Goal: Task Accomplishment & Management: Use online tool/utility

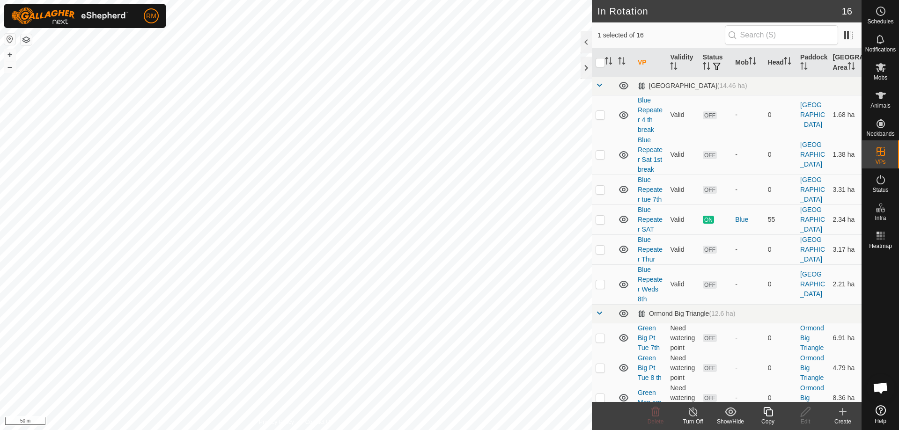
click at [769, 411] on icon at bounding box center [768, 411] width 12 height 11
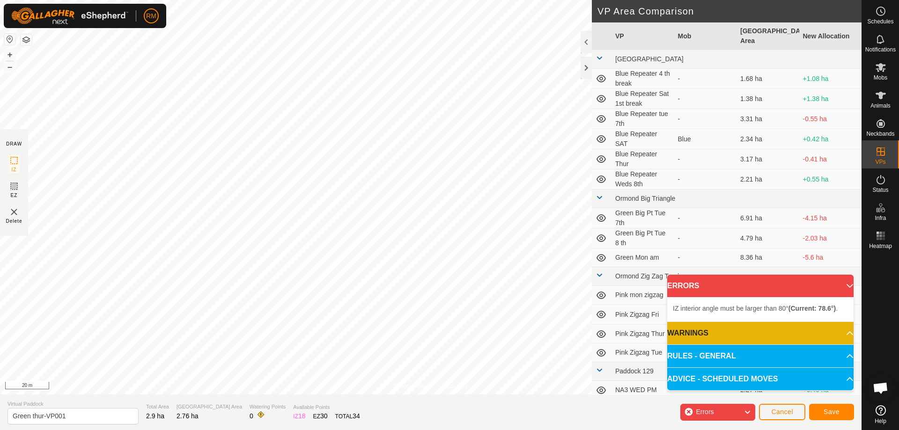
click at [388, 397] on div "Privacy Policy Contact Us Type: Inclusion Zone undefined Animal + – ⇧ i 20 m DR…" at bounding box center [430, 215] width 861 height 430
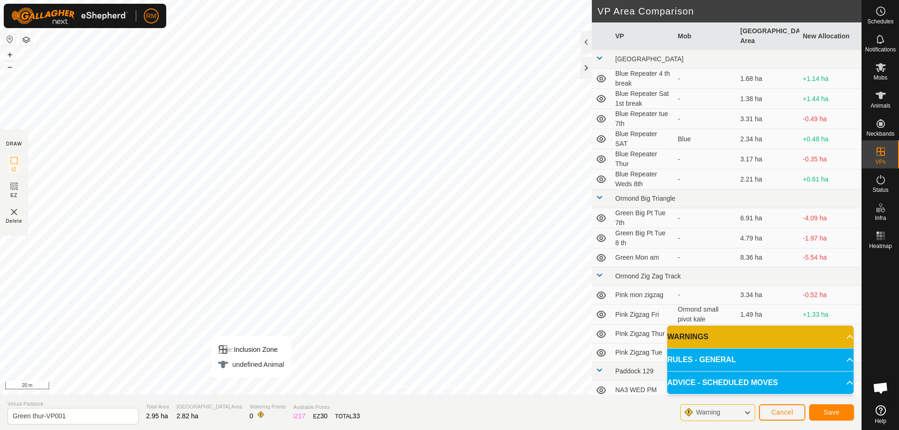
click at [257, 399] on div "Privacy Policy Contact Us Type: Inclusion Zone undefined Animal + – ⇧ i 20 m DR…" at bounding box center [430, 215] width 861 height 430
click at [83, 413] on input "Green thur-VP001" at bounding box center [72, 416] width 131 height 16
type input "Green Tip of point"
click at [829, 408] on button "Save" at bounding box center [831, 412] width 45 height 16
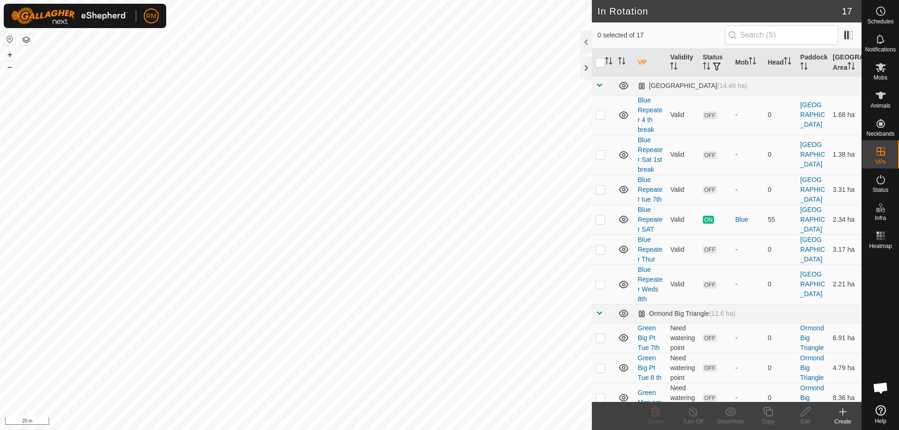
click at [342, 430] on html "RM Schedules Notifications Mobs Animals Neckbands VPs Status Infra Heatmap Help…" at bounding box center [449, 215] width 899 height 430
checkbox input "true"
click at [808, 411] on icon at bounding box center [805, 411] width 9 height 9
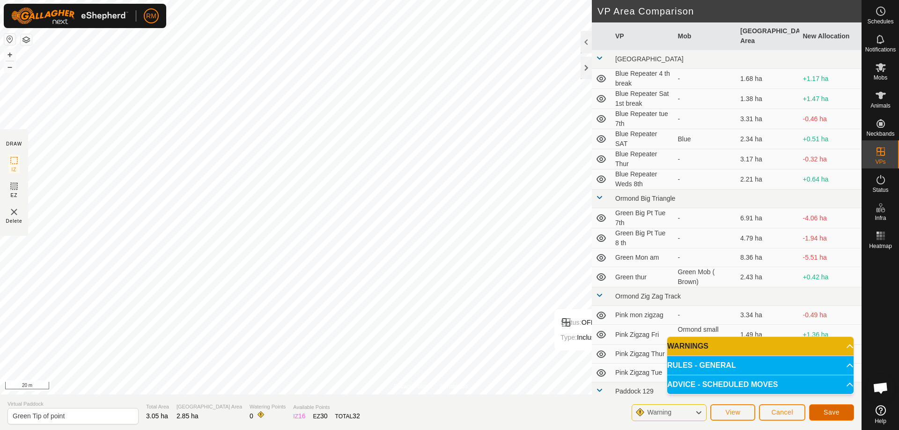
click at [823, 412] on button "Save" at bounding box center [831, 412] width 45 height 16
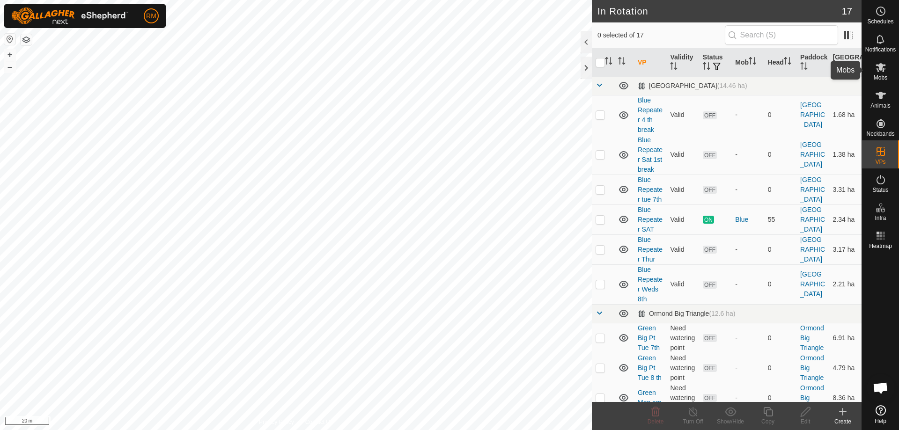
click at [884, 68] on icon at bounding box center [880, 67] width 11 height 11
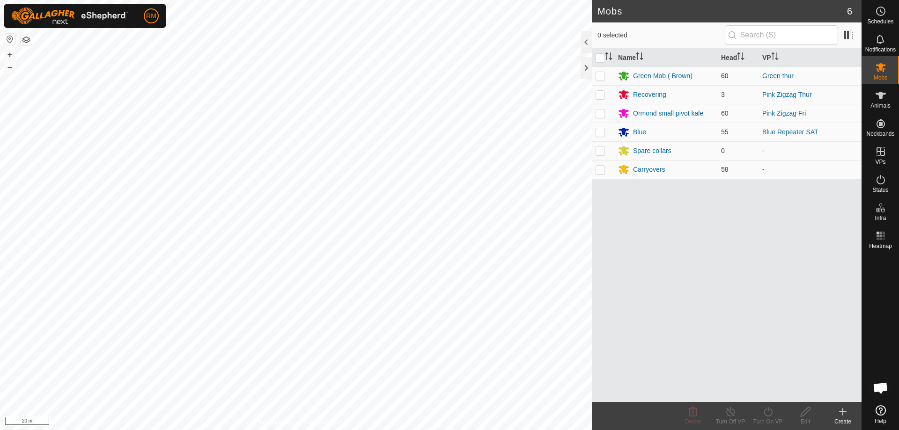
click at [598, 76] on p-checkbox at bounding box center [599, 75] width 9 height 7
checkbox input "true"
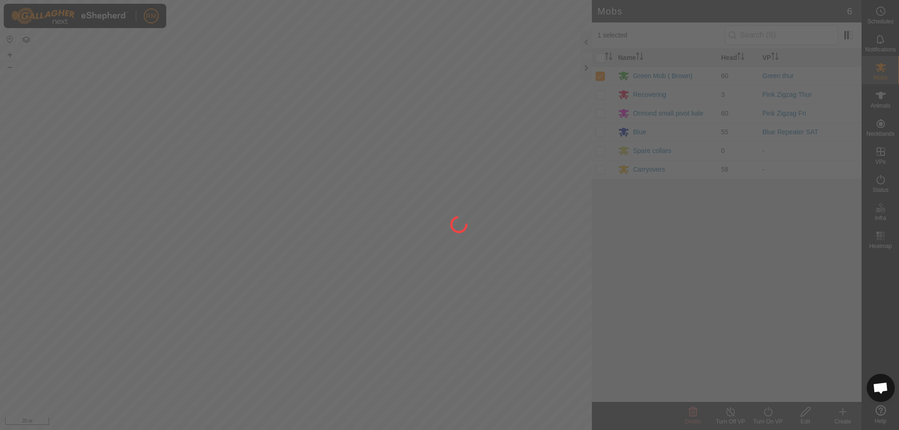
click at [767, 415] on div at bounding box center [449, 215] width 899 height 430
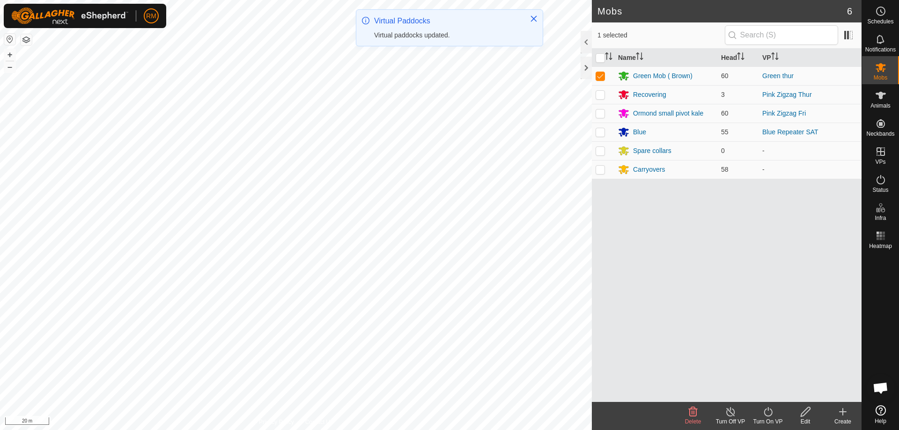
click at [770, 415] on icon at bounding box center [768, 411] width 12 height 11
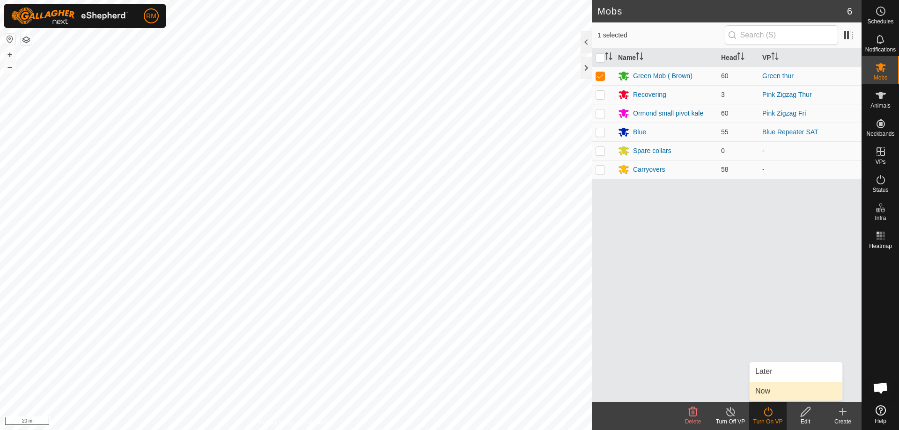
click at [765, 385] on link "Now" at bounding box center [796, 391] width 93 height 19
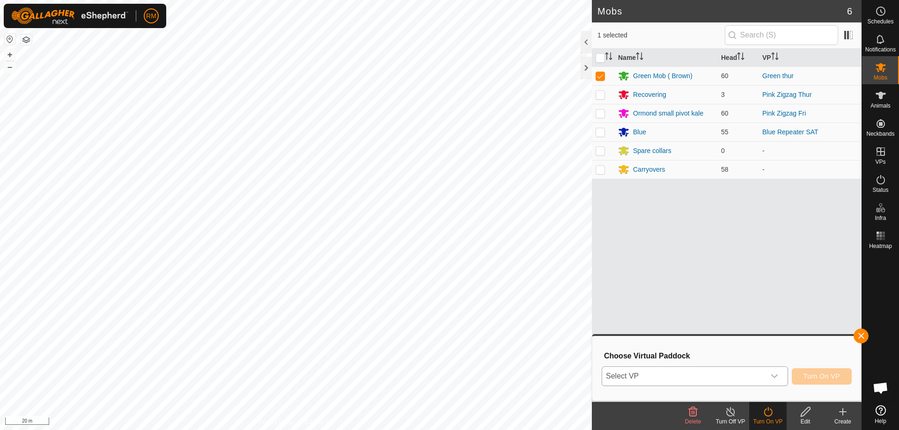
click at [774, 374] on icon "dropdown trigger" at bounding box center [774, 376] width 7 height 7
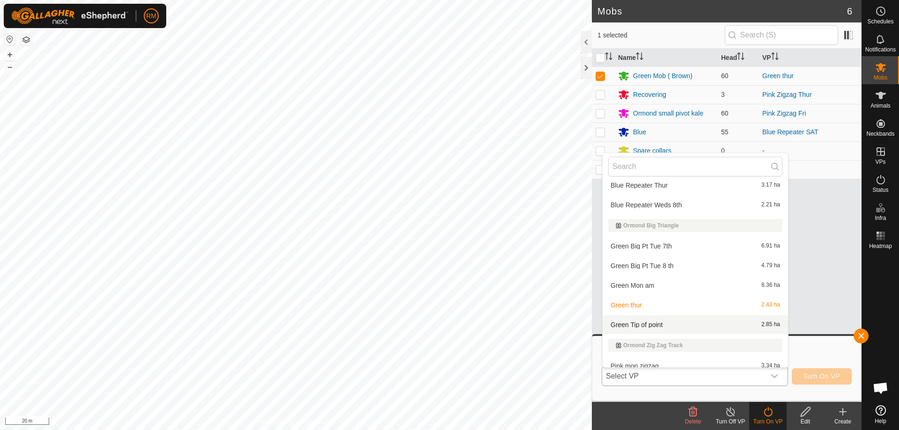
scroll to position [105, 0]
click at [660, 324] on li "Green Tip of point 2.85 ha" at bounding box center [695, 324] width 185 height 19
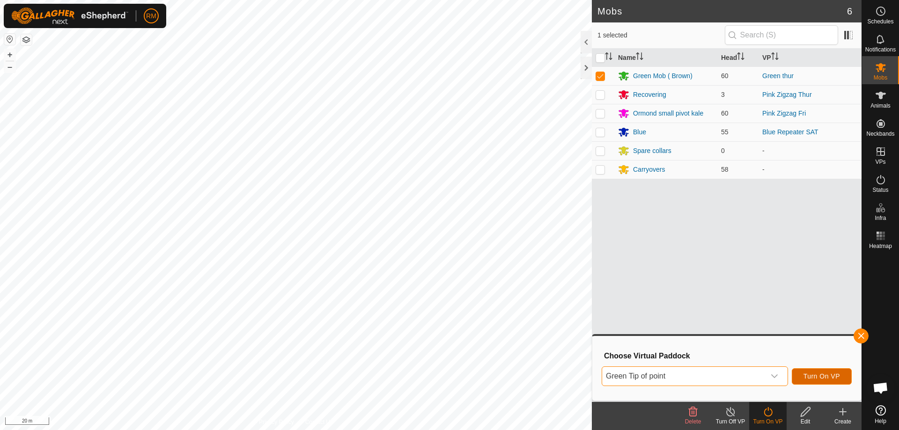
click at [812, 377] on span "Turn On VP" at bounding box center [821, 376] width 37 height 7
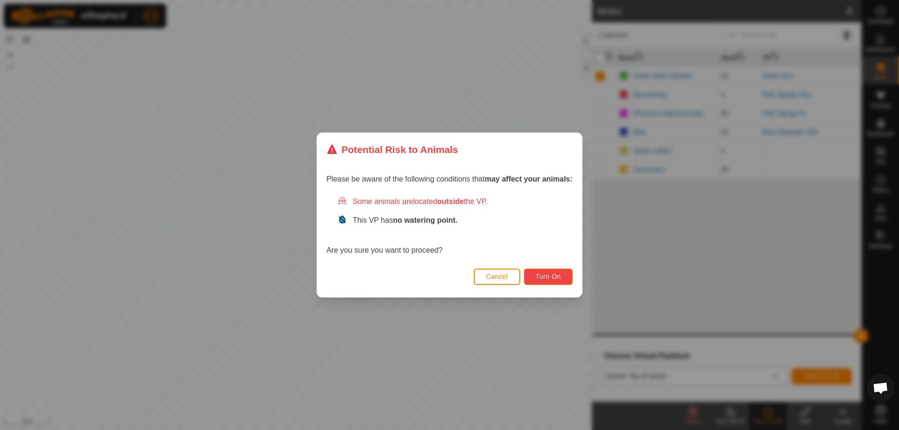
click at [567, 275] on button "Turn On" at bounding box center [548, 277] width 49 height 16
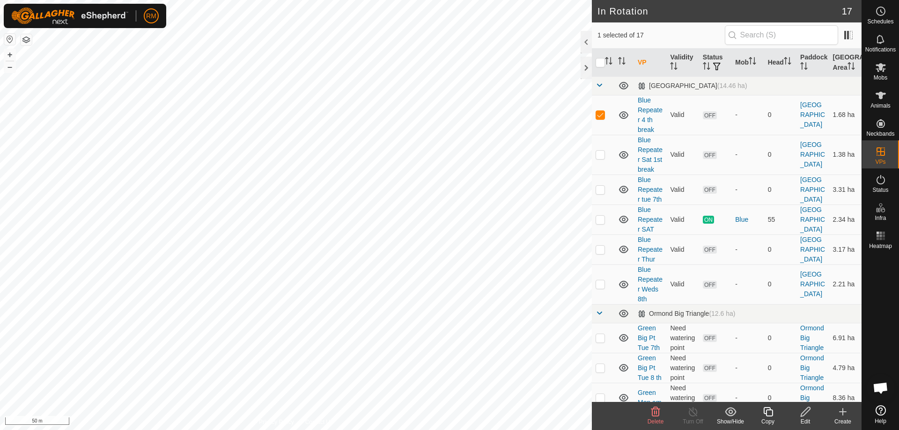
click at [808, 413] on icon at bounding box center [806, 411] width 12 height 11
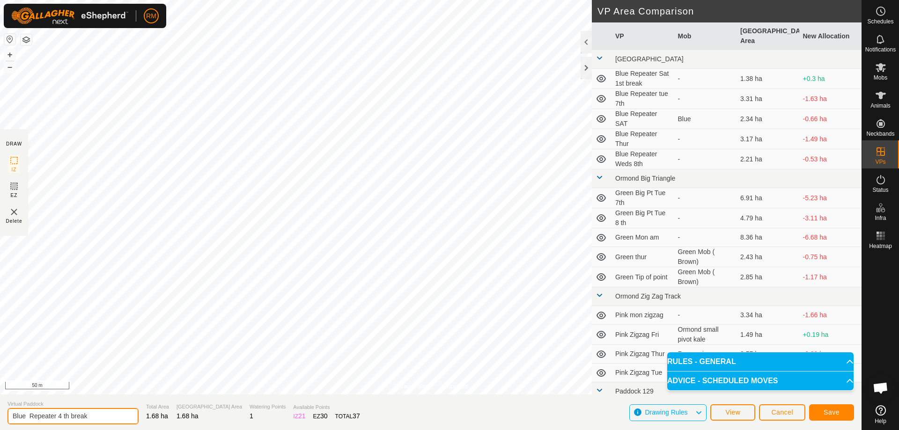
click at [98, 417] on input "Blue Repeater 4 th break" at bounding box center [72, 416] width 131 height 16
type input "Blue Repeater Sun 12th"
click at [838, 414] on span "Save" at bounding box center [831, 412] width 16 height 7
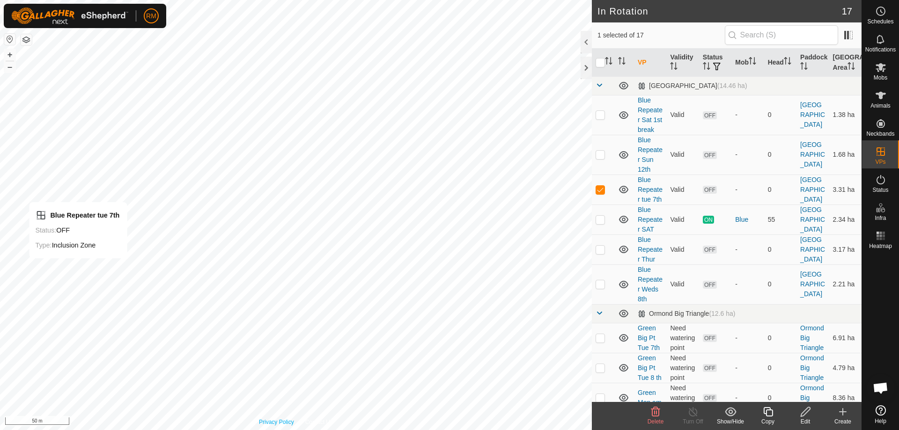
checkbox input "false"
checkbox input "true"
click at [881, 68] on icon at bounding box center [880, 67] width 10 height 9
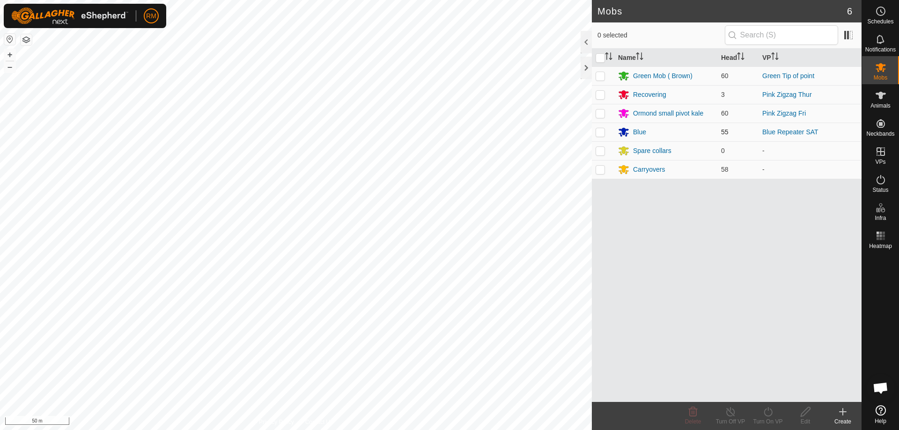
click at [598, 132] on p-checkbox at bounding box center [599, 131] width 9 height 7
checkbox input "true"
click at [768, 410] on icon at bounding box center [768, 411] width 8 height 9
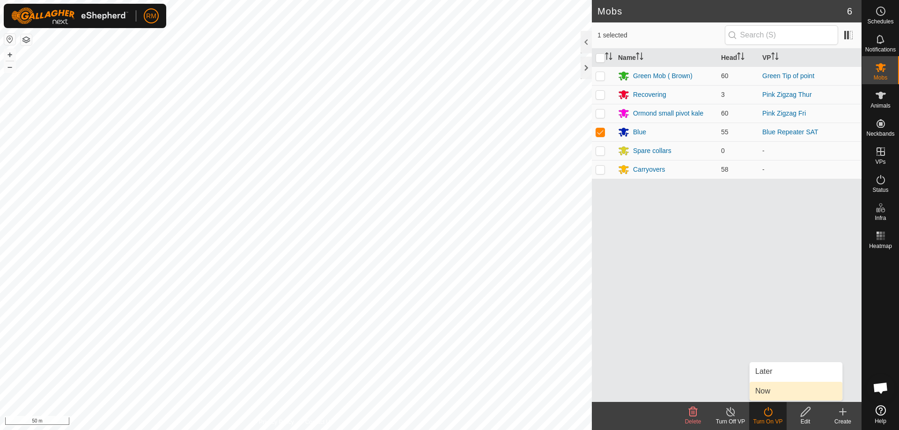
click at [775, 390] on link "Now" at bounding box center [796, 391] width 93 height 19
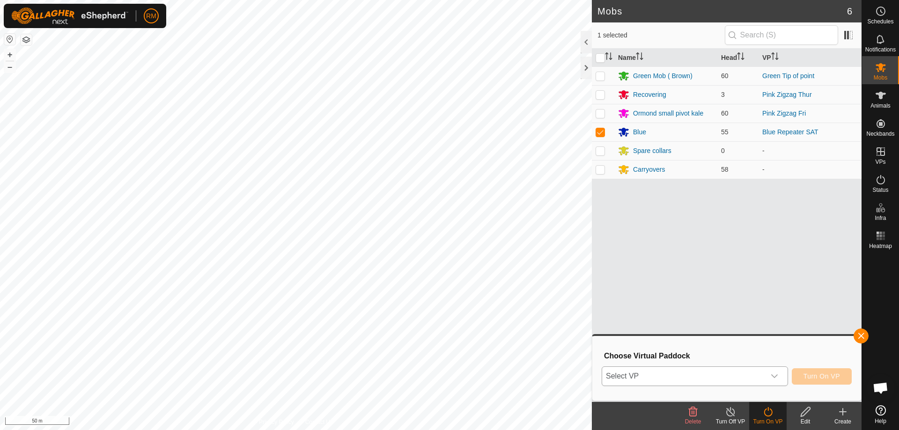
click at [773, 374] on icon "dropdown trigger" at bounding box center [774, 376] width 7 height 7
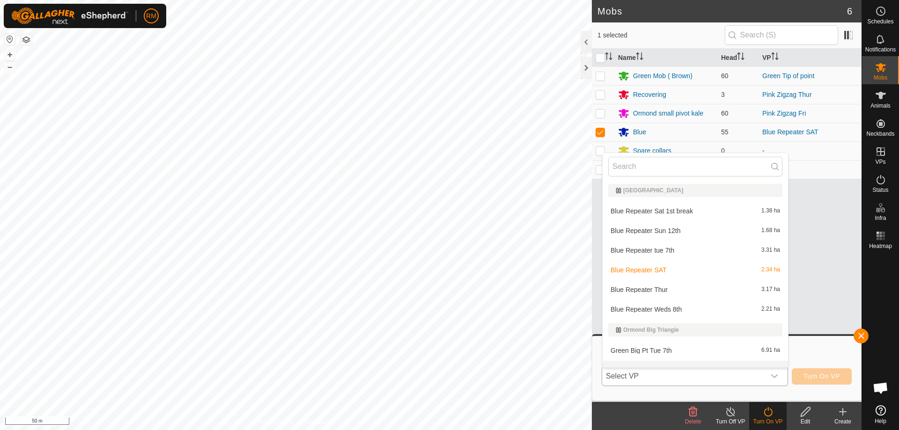
scroll to position [12, 0]
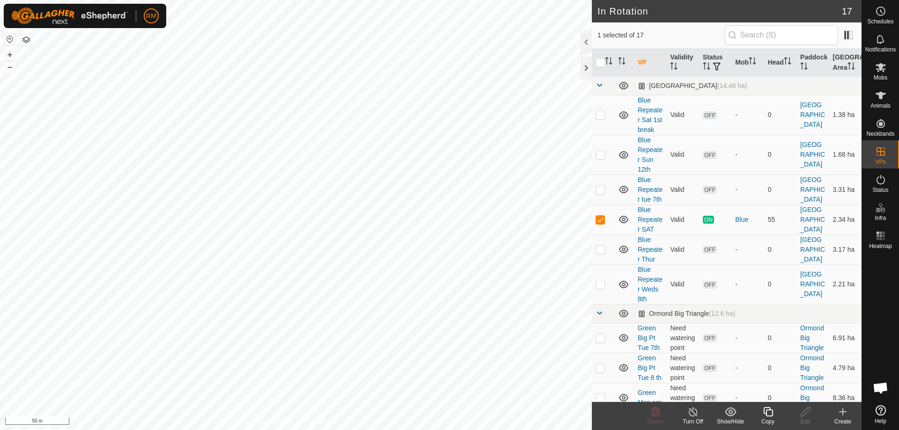
checkbox input "true"
checkbox input "false"
checkbox input "true"
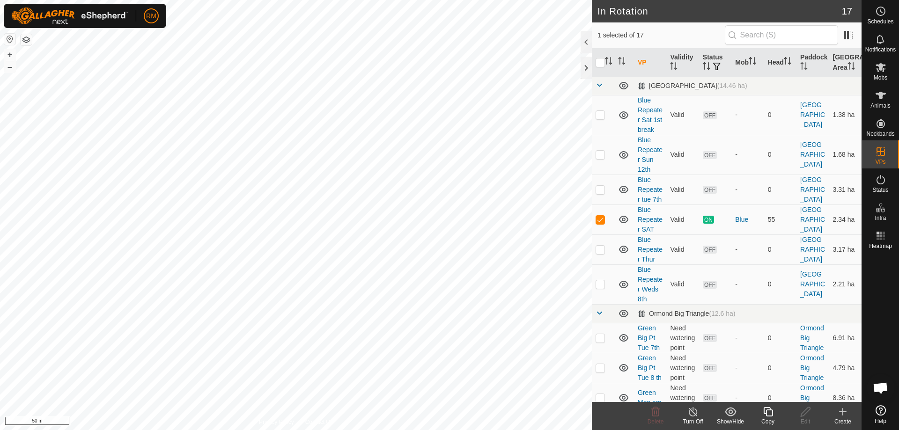
checkbox input "false"
click at [813, 414] on edit-svg-icon at bounding box center [805, 411] width 37 height 11
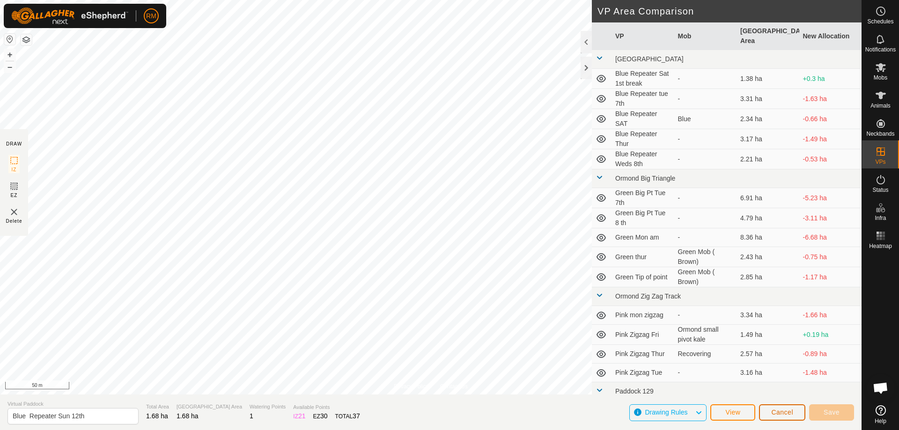
click at [775, 412] on span "Cancel" at bounding box center [782, 412] width 22 height 7
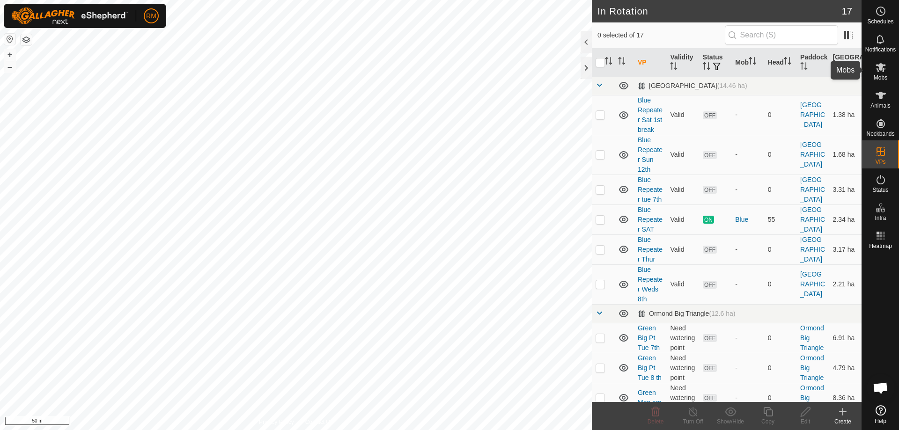
click at [882, 67] on icon at bounding box center [880, 67] width 11 height 11
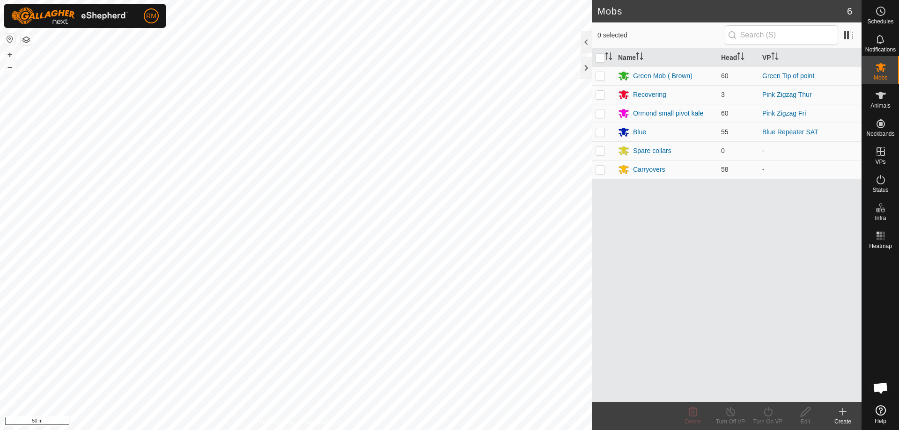
click at [598, 132] on p-checkbox at bounding box center [599, 131] width 9 height 7
checkbox input "true"
click at [768, 415] on icon at bounding box center [768, 411] width 12 height 11
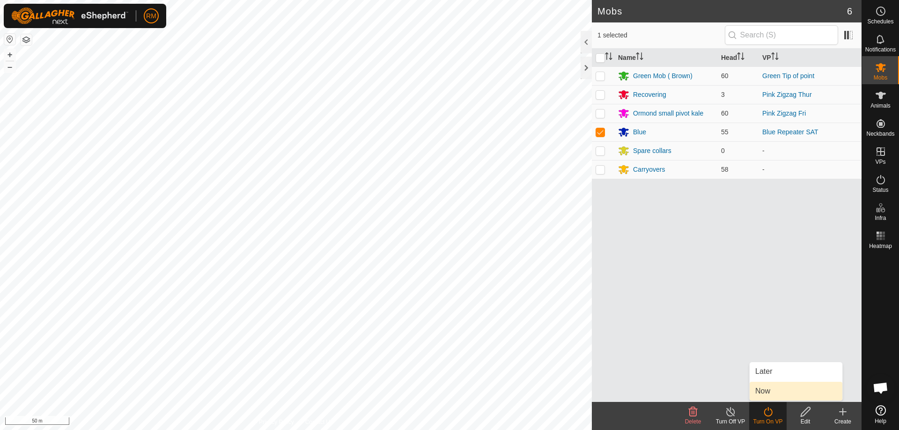
click at [781, 391] on link "Now" at bounding box center [796, 391] width 93 height 19
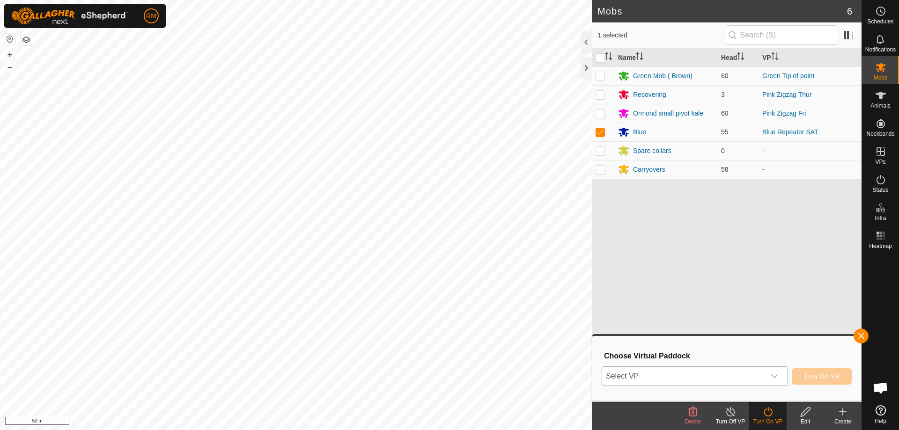
click at [772, 375] on icon "dropdown trigger" at bounding box center [774, 376] width 7 height 7
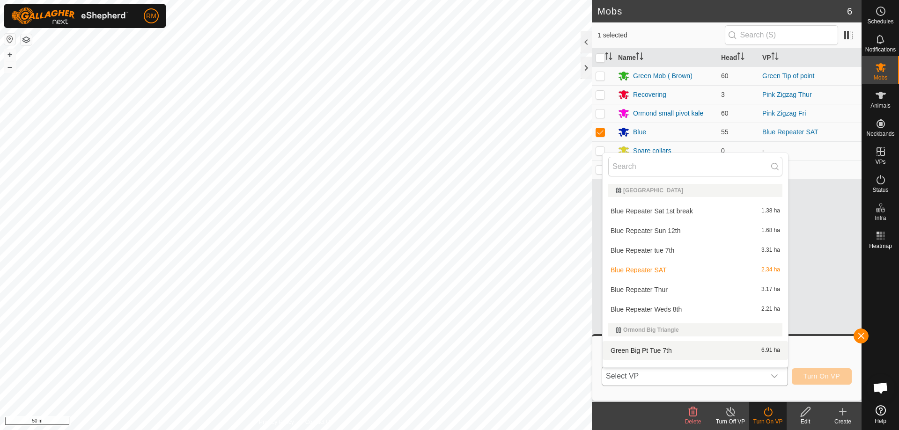
scroll to position [12, 0]
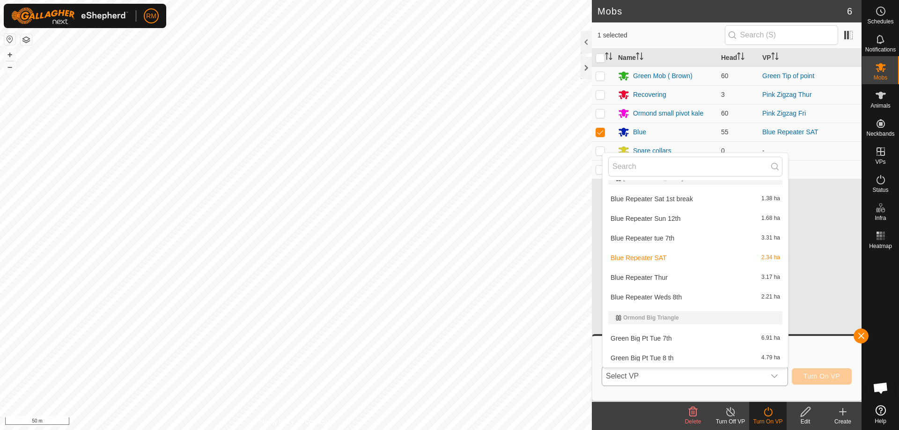
click at [657, 218] on li "Blue Repeater Sun 12th 1.68 ha" at bounding box center [695, 218] width 185 height 19
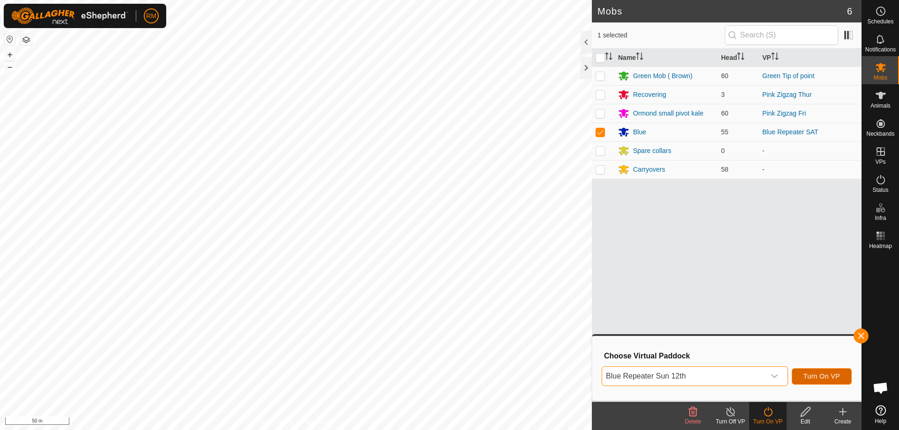
click at [818, 376] on span "Turn On VP" at bounding box center [821, 376] width 37 height 7
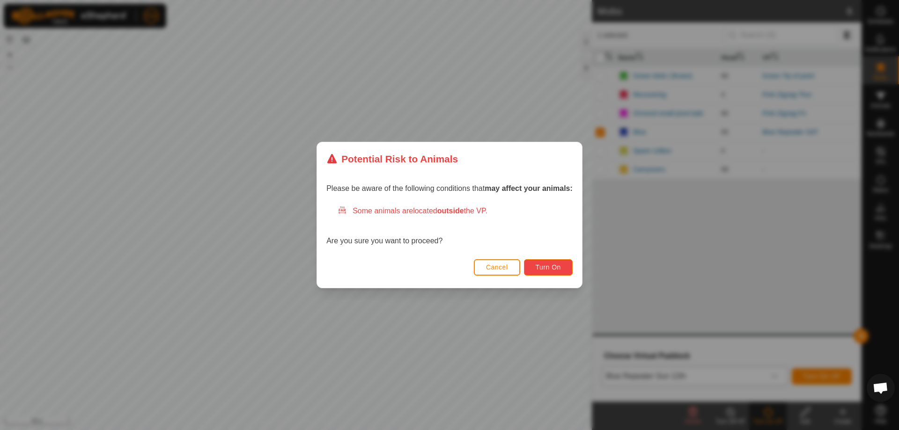
click at [557, 268] on span "Turn On" at bounding box center [548, 267] width 25 height 7
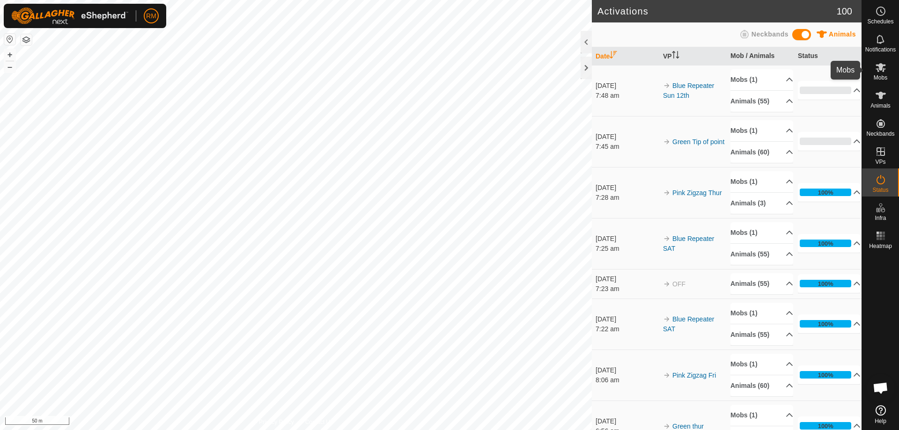
click at [880, 67] on icon at bounding box center [880, 67] width 10 height 9
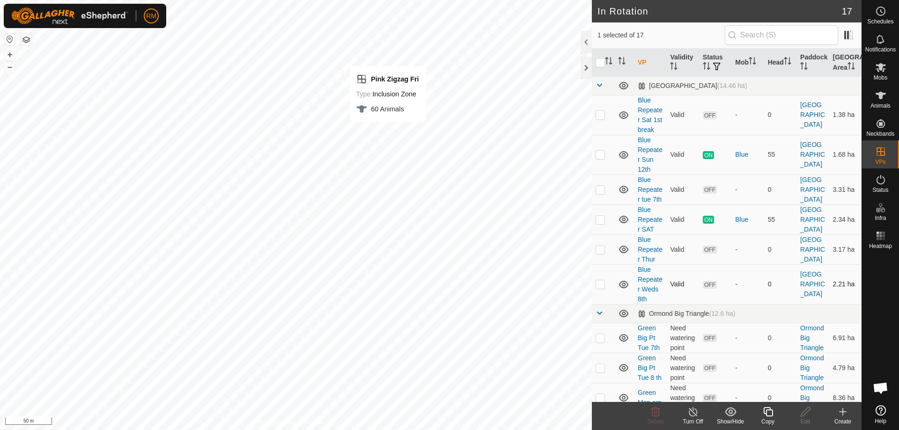
checkbox input "false"
checkbox input "true"
checkbox input "false"
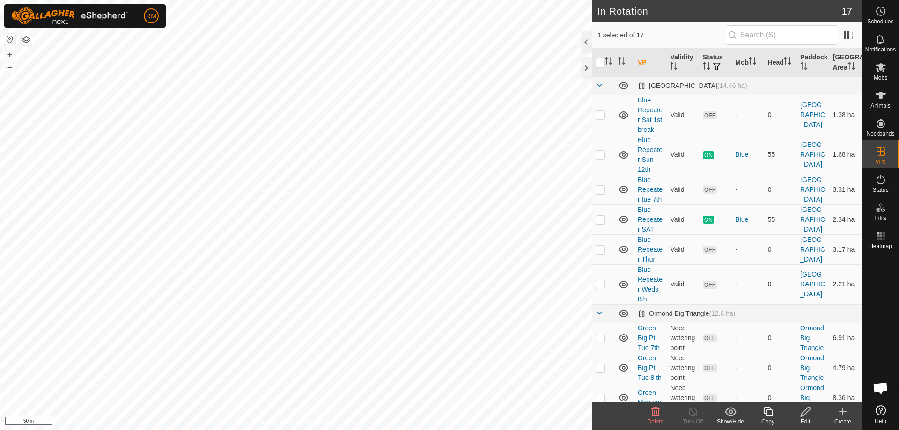
checkbox input "false"
checkbox input "true"
click at [768, 411] on icon at bounding box center [767, 411] width 9 height 9
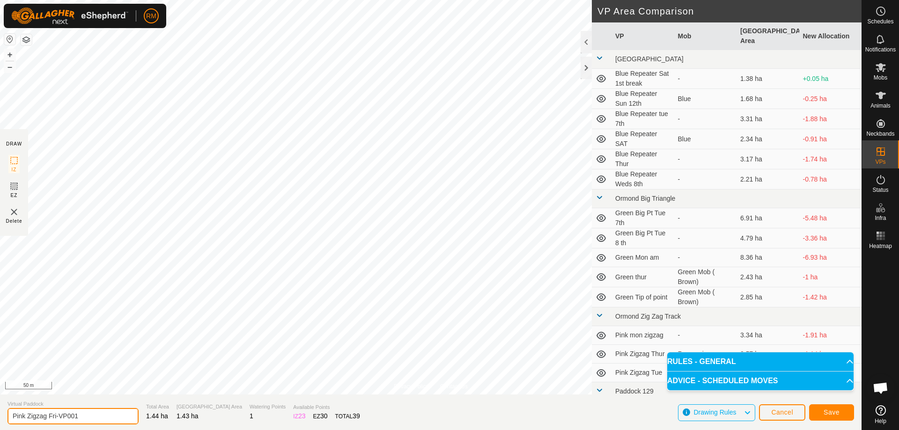
click at [95, 413] on input "Pink Zigzag Fri-VP001" at bounding box center [72, 416] width 131 height 16
type input "Pink Zigzag Sun 12th"
click at [823, 412] on span "Save" at bounding box center [831, 412] width 16 height 7
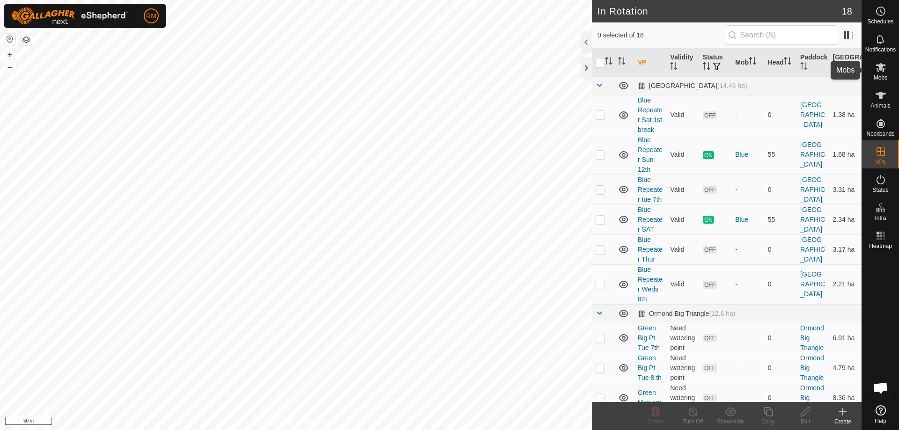
click at [881, 68] on icon at bounding box center [880, 67] width 10 height 9
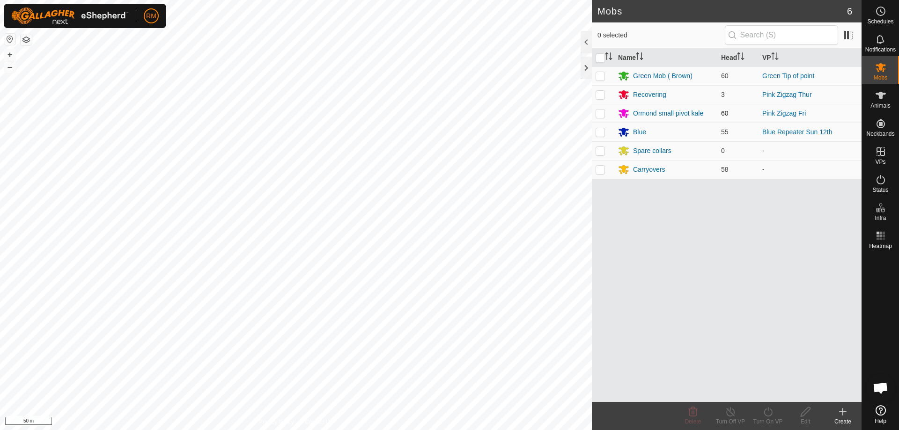
click at [602, 112] on p-checkbox at bounding box center [599, 113] width 9 height 7
checkbox input "true"
click at [768, 413] on icon at bounding box center [768, 411] width 12 height 11
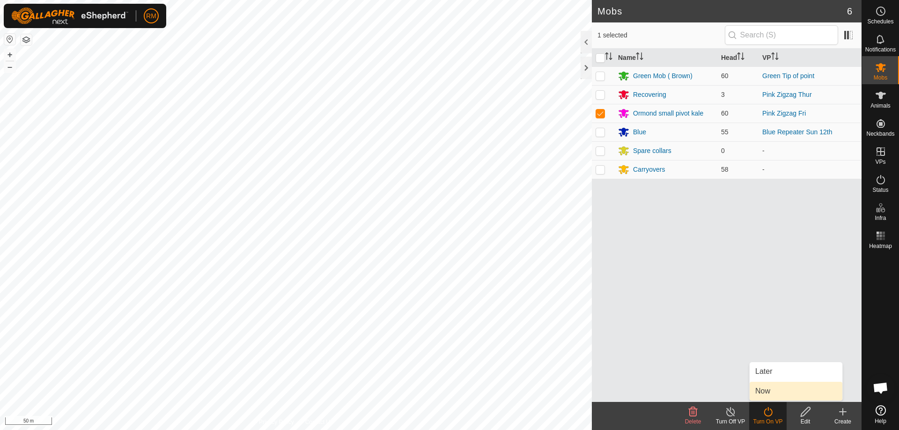
click at [774, 394] on link "Now" at bounding box center [796, 391] width 93 height 19
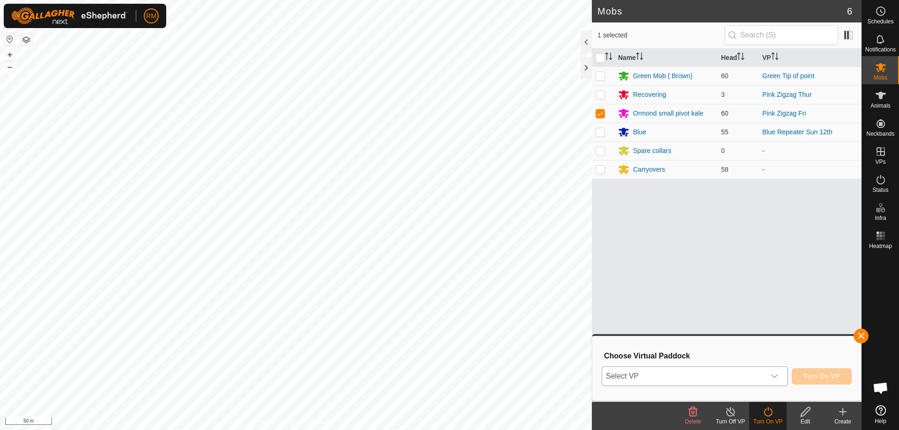
click at [771, 374] on icon "dropdown trigger" at bounding box center [774, 376] width 7 height 7
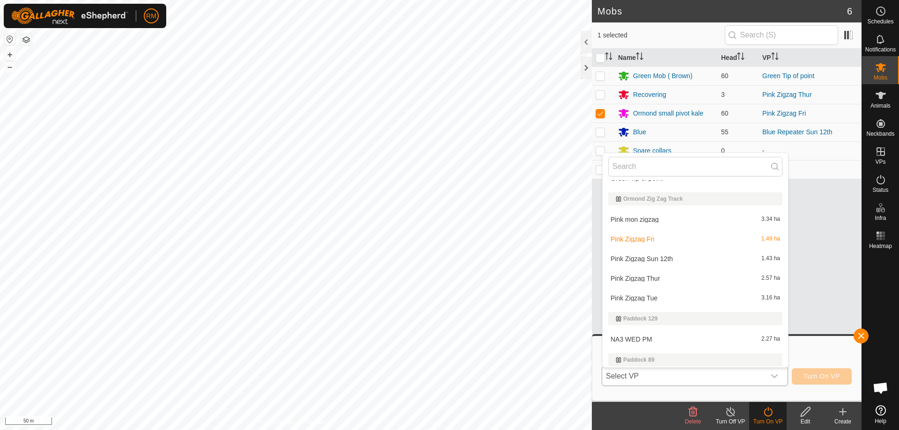
scroll to position [273, 0]
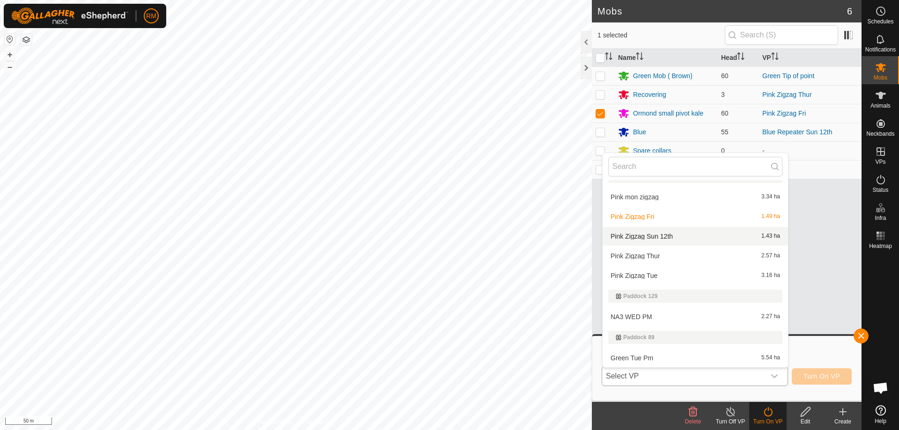
click at [662, 235] on li "Pink Zigzag Sun 12th 1.43 ha" at bounding box center [695, 236] width 185 height 19
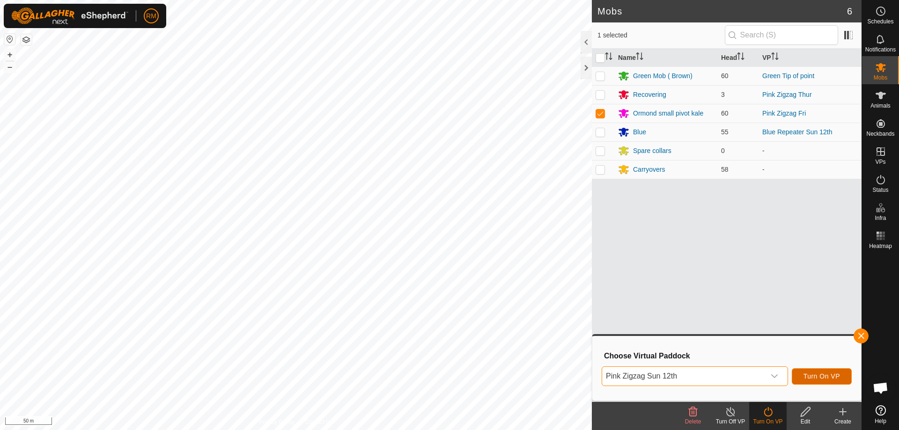
click at [816, 374] on span "Turn On VP" at bounding box center [821, 376] width 37 height 7
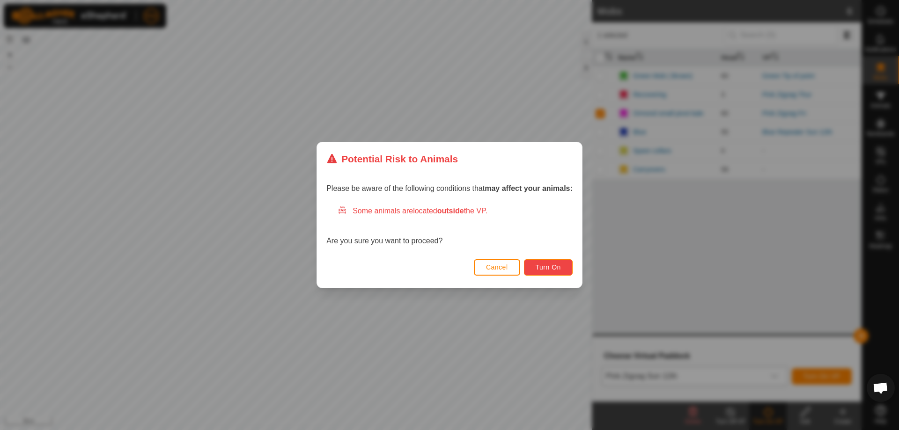
click at [550, 269] on span "Turn On" at bounding box center [548, 267] width 25 height 7
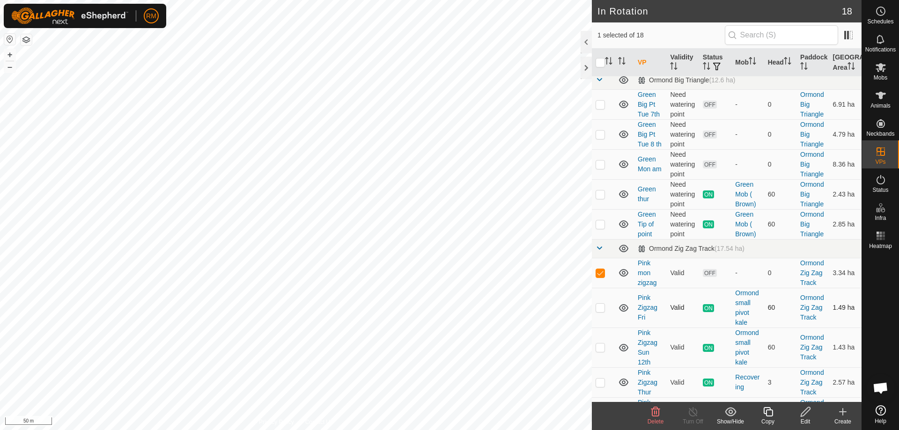
scroll to position [234, 0]
click at [598, 311] on p-checkbox at bounding box center [599, 306] width 9 height 7
checkbox input "false"
click at [603, 351] on p-checkbox at bounding box center [599, 346] width 9 height 7
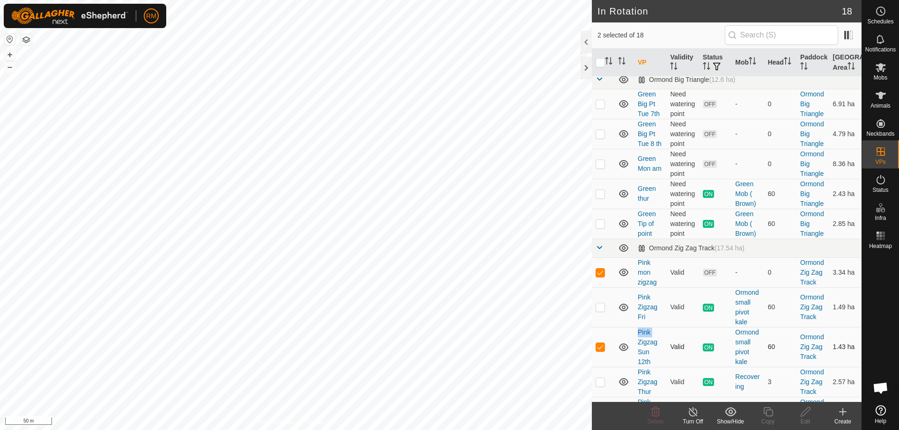
click at [603, 351] on p-checkbox at bounding box center [599, 346] width 9 height 7
checkbox input "false"
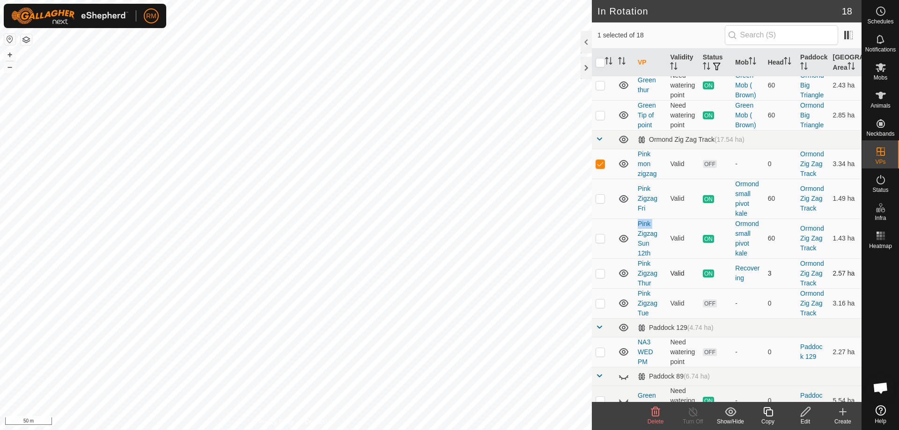
scroll to position [343, 0]
click at [599, 277] on p-checkbox at bounding box center [599, 272] width 9 height 7
checkbox input "false"
click at [600, 307] on p-checkbox at bounding box center [599, 302] width 9 height 7
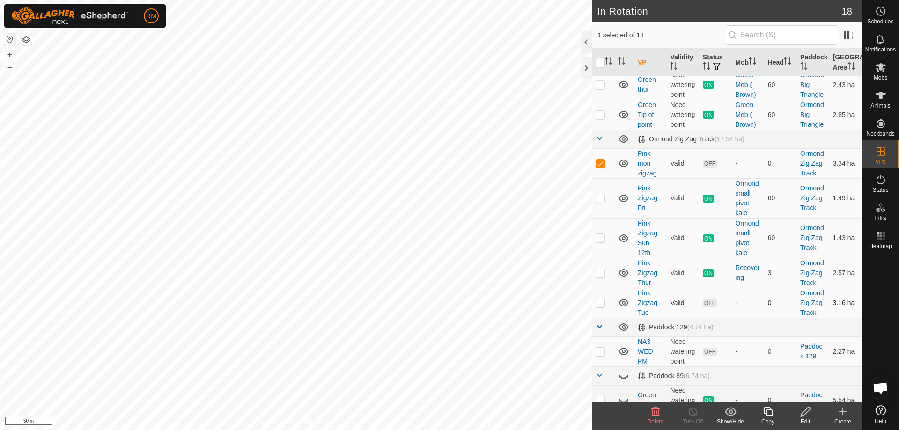
checkbox input "true"
click at [655, 412] on icon at bounding box center [655, 411] width 11 height 11
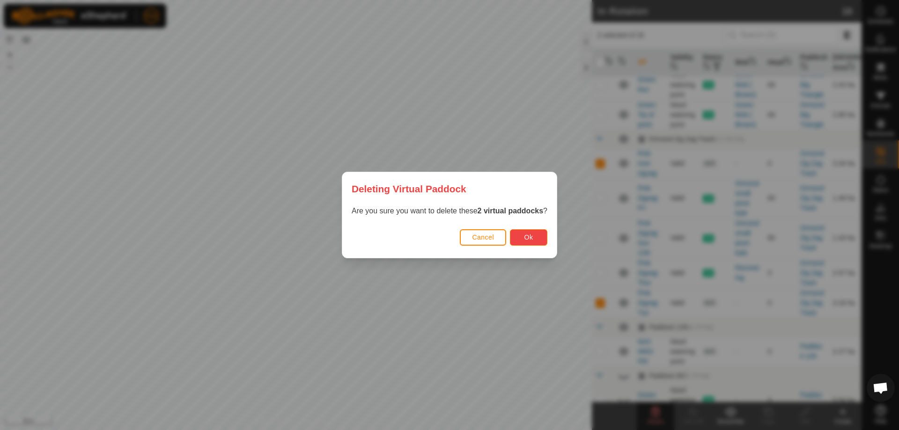
click at [540, 233] on button "Ok" at bounding box center [528, 237] width 37 height 16
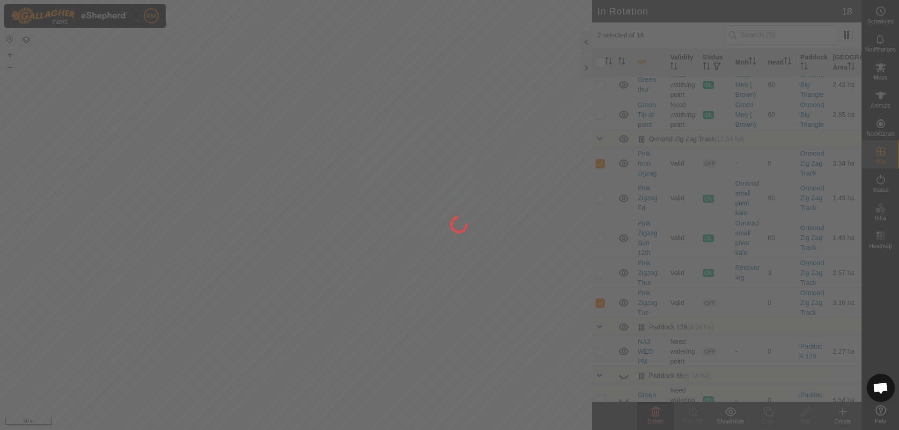
checkbox input "false"
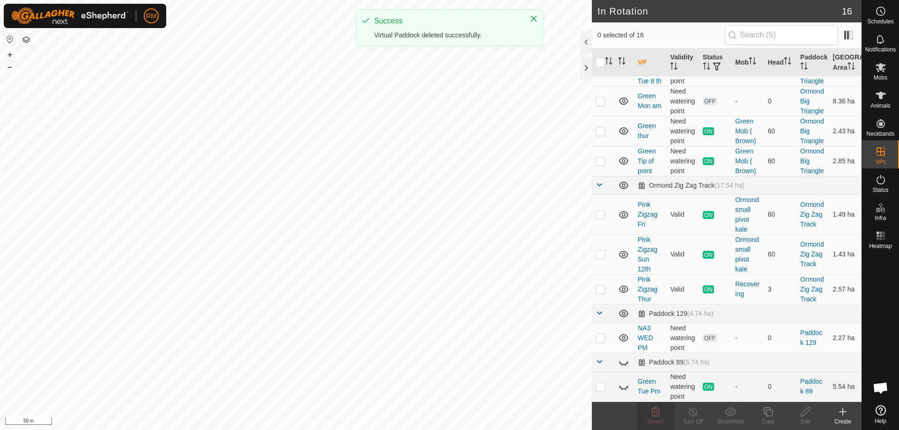
scroll to position [326, 0]
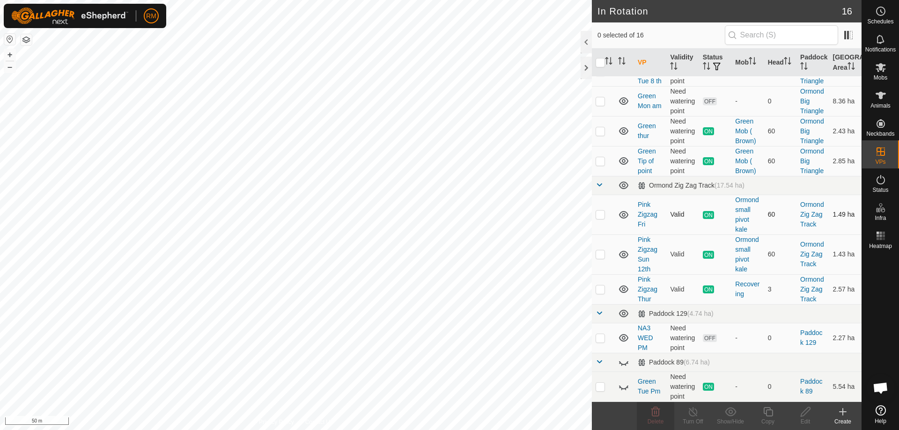
checkbox input "true"
checkbox input "false"
checkbox input "true"
checkbox input "false"
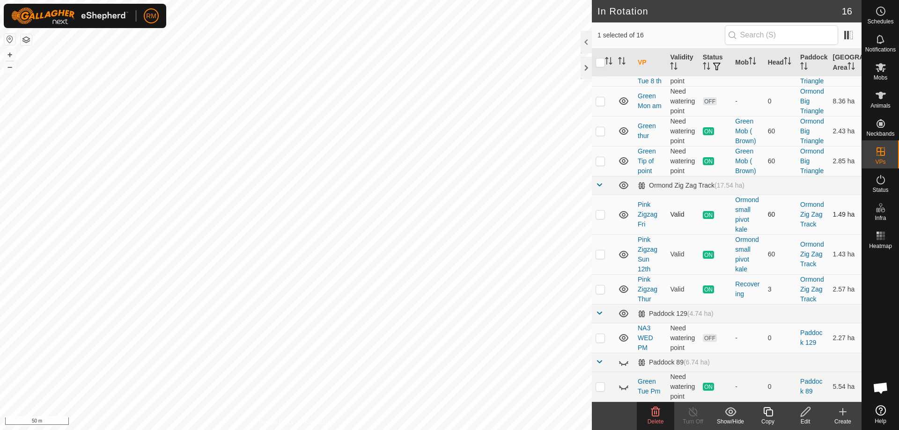
checkbox input "true"
checkbox input "false"
checkbox input "true"
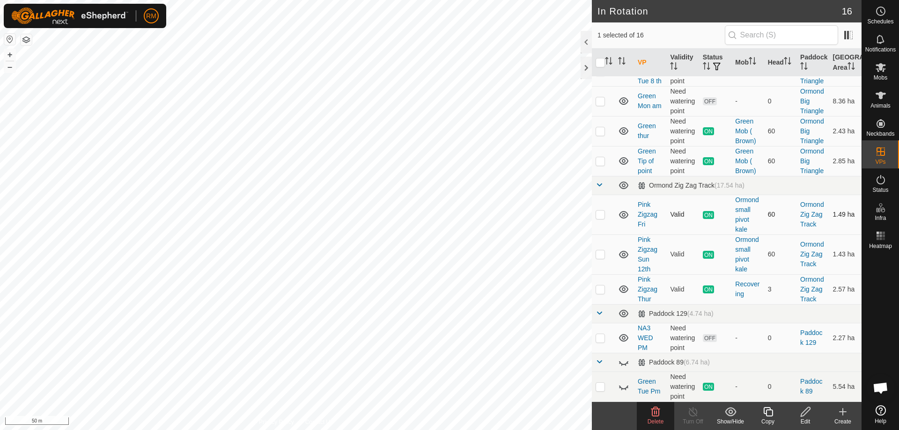
checkbox input "false"
click at [653, 414] on icon at bounding box center [655, 411] width 9 height 9
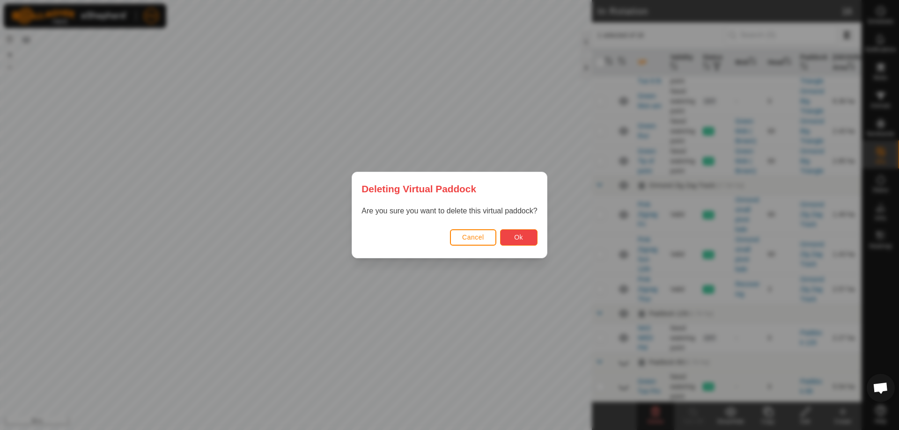
click at [507, 242] on button "Ok" at bounding box center [518, 237] width 37 height 16
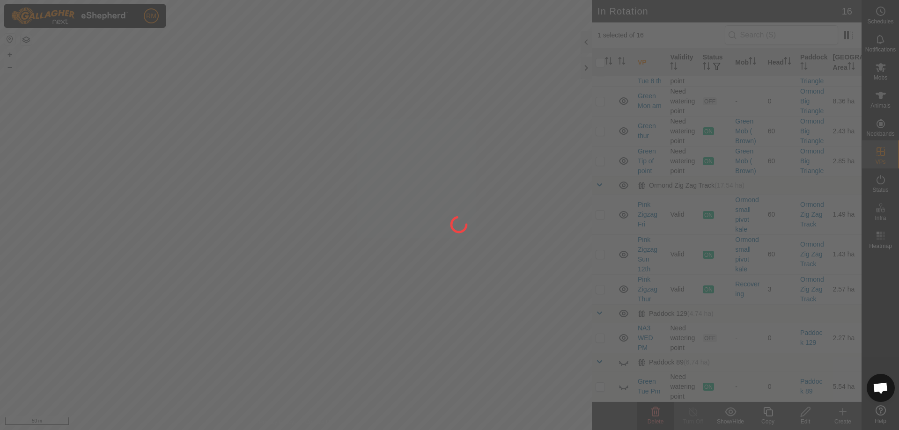
checkbox input "false"
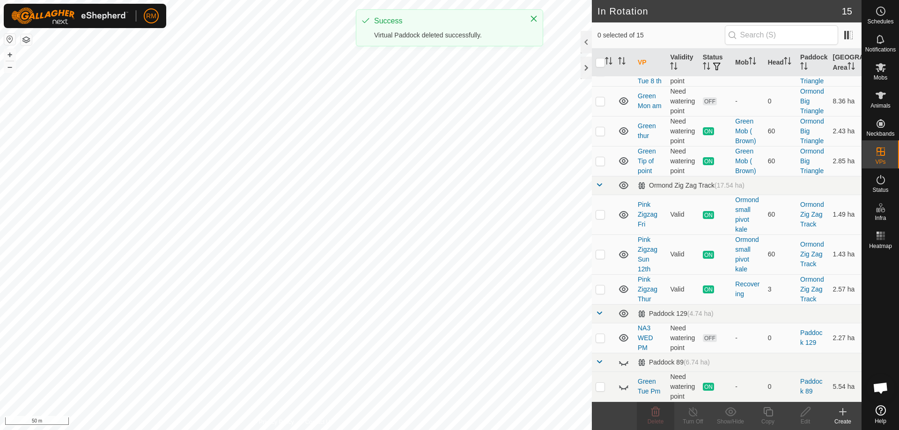
scroll to position [287, 0]
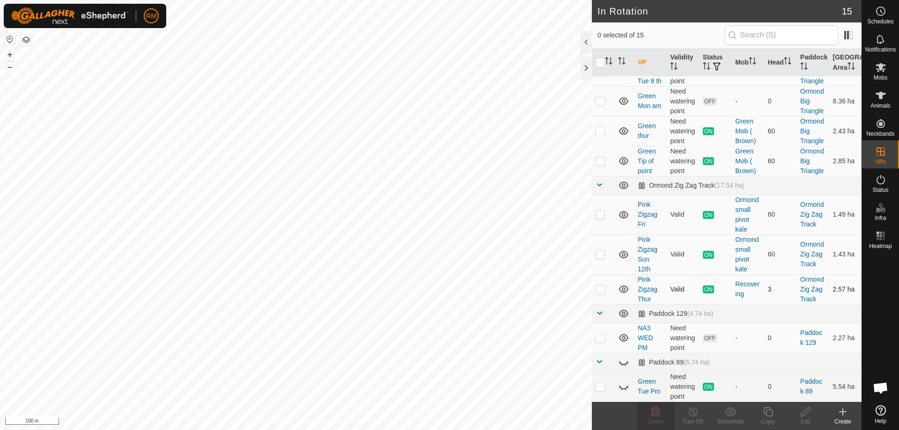
checkbox input "true"
click at [767, 409] on icon at bounding box center [768, 411] width 12 height 11
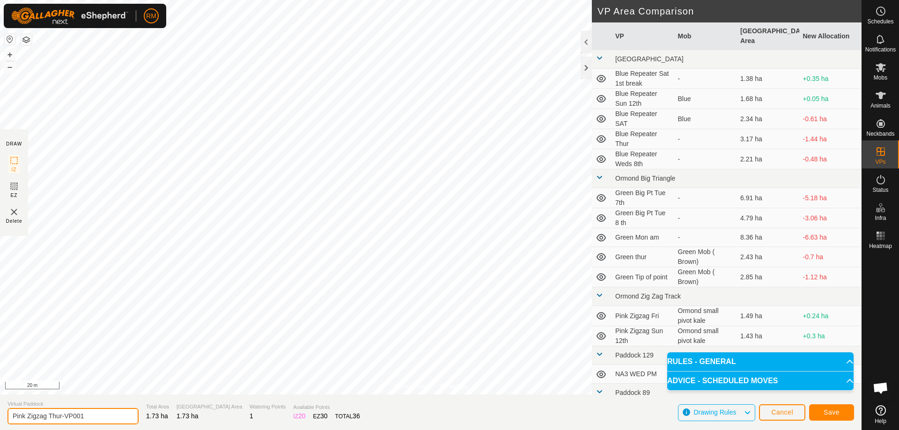
click at [93, 416] on input "Pink Zigzag Thur-VP001" at bounding box center [72, 416] width 131 height 16
type input "Pink Zigzag Reds"
click at [831, 411] on span "Save" at bounding box center [831, 412] width 16 height 7
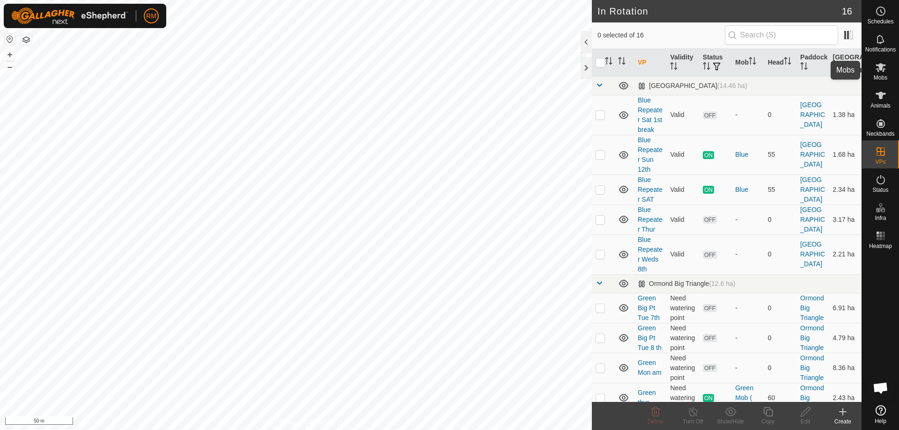
click at [881, 67] on icon at bounding box center [880, 67] width 10 height 9
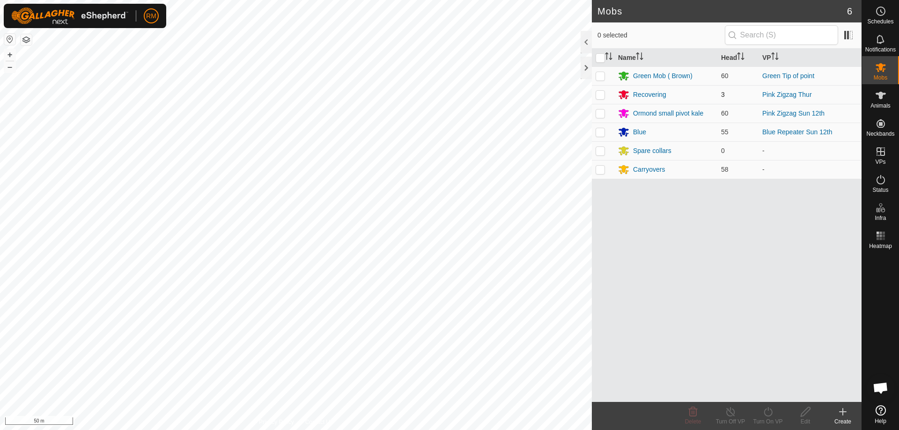
click at [600, 94] on p-checkbox at bounding box center [599, 94] width 9 height 7
checkbox input "true"
click at [768, 409] on icon at bounding box center [768, 411] width 8 height 9
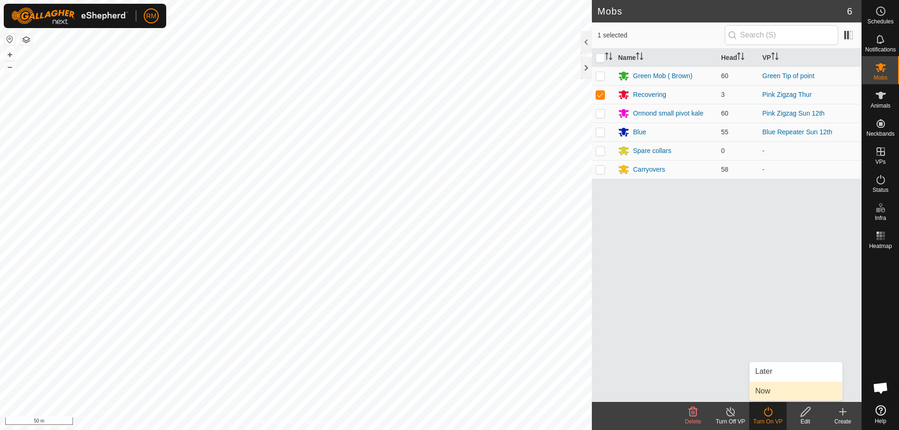
click at [775, 391] on link "Now" at bounding box center [796, 391] width 93 height 19
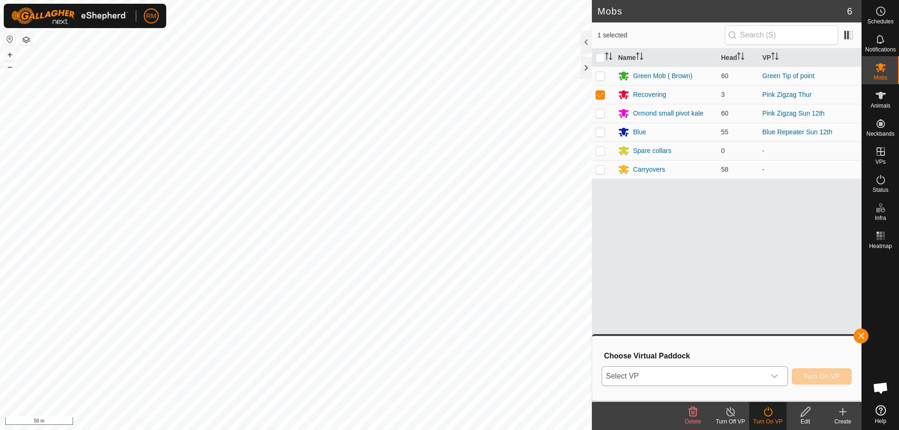
click at [772, 375] on icon "dropdown trigger" at bounding box center [774, 377] width 7 height 4
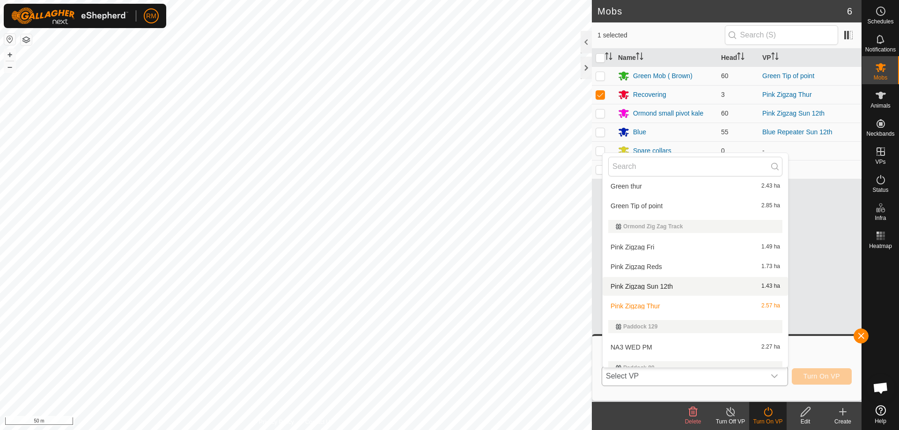
scroll to position [203, 0]
click at [647, 265] on li "Pink Zigzag Reds 1.73 ha" at bounding box center [695, 267] width 185 height 19
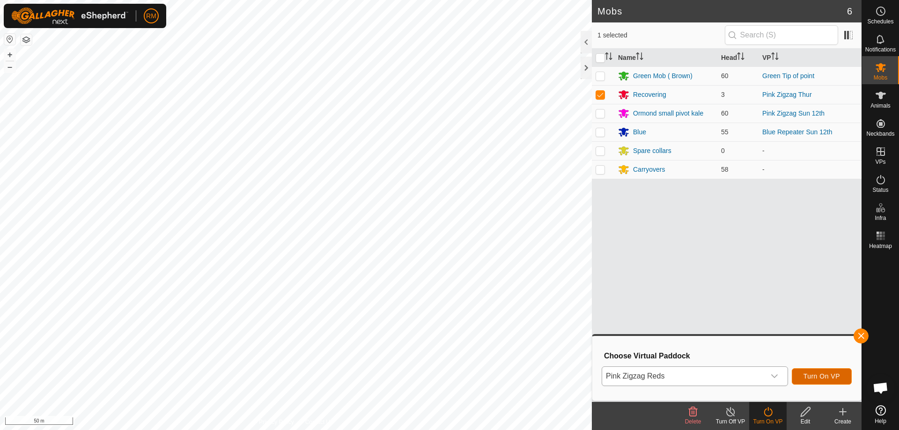
click at [828, 376] on span "Turn On VP" at bounding box center [821, 376] width 37 height 7
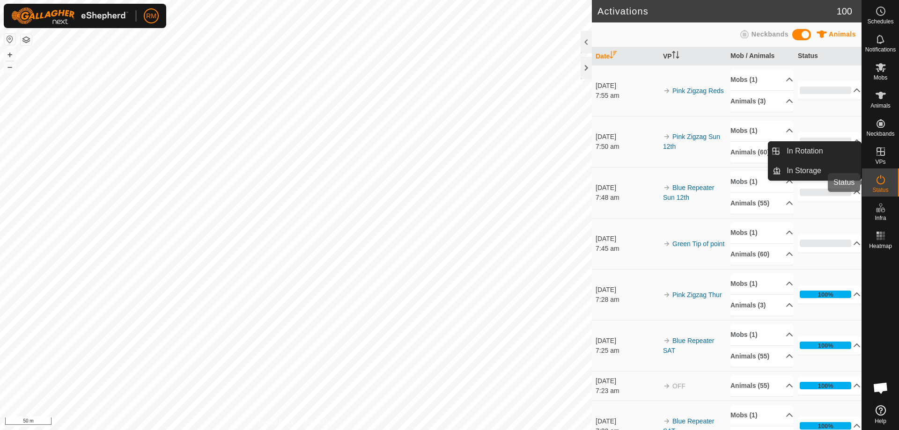
click at [880, 183] on icon at bounding box center [880, 179] width 11 height 11
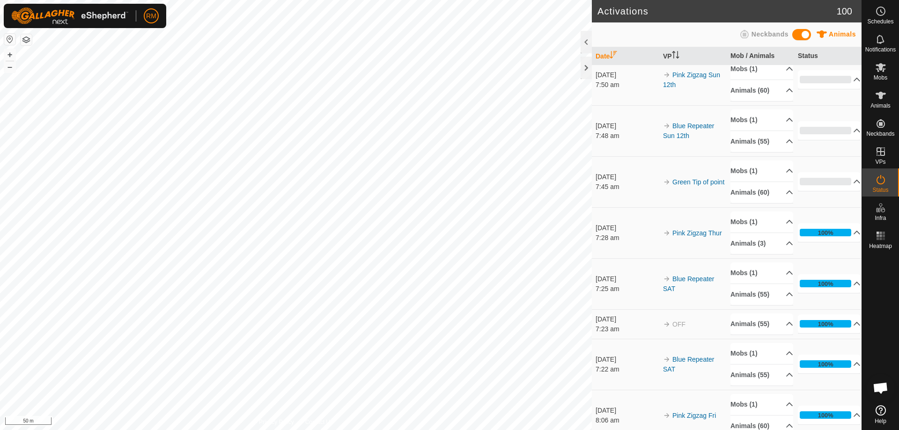
scroll to position [75, 0]
